Goal: Information Seeking & Learning: Learn about a topic

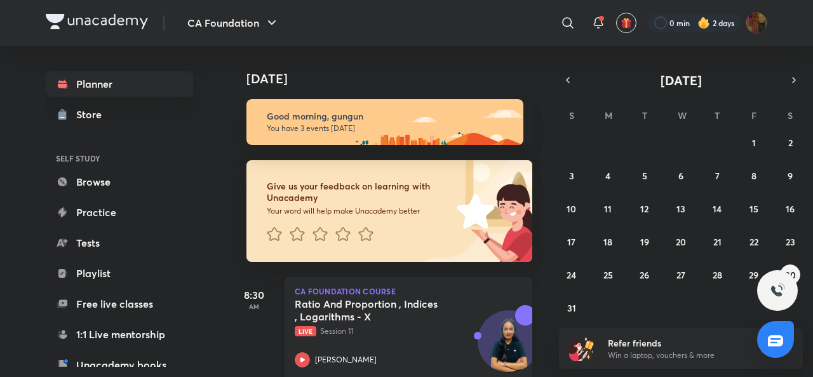
click at [335, 335] on p "Live Session 11" at bounding box center [394, 330] width 199 height 11
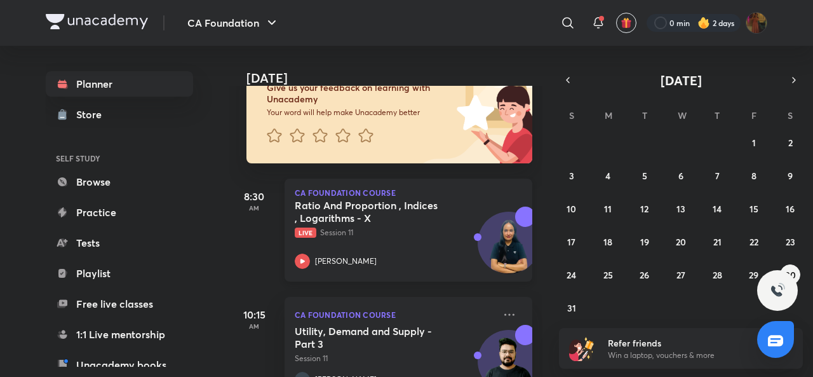
scroll to position [99, 0]
click at [301, 255] on icon at bounding box center [302, 260] width 15 height 15
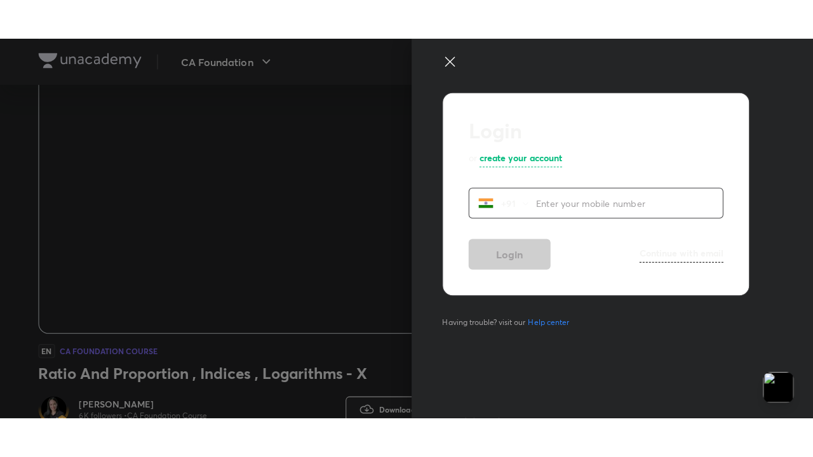
scroll to position [105, 0]
